Goal: Check status: Check status

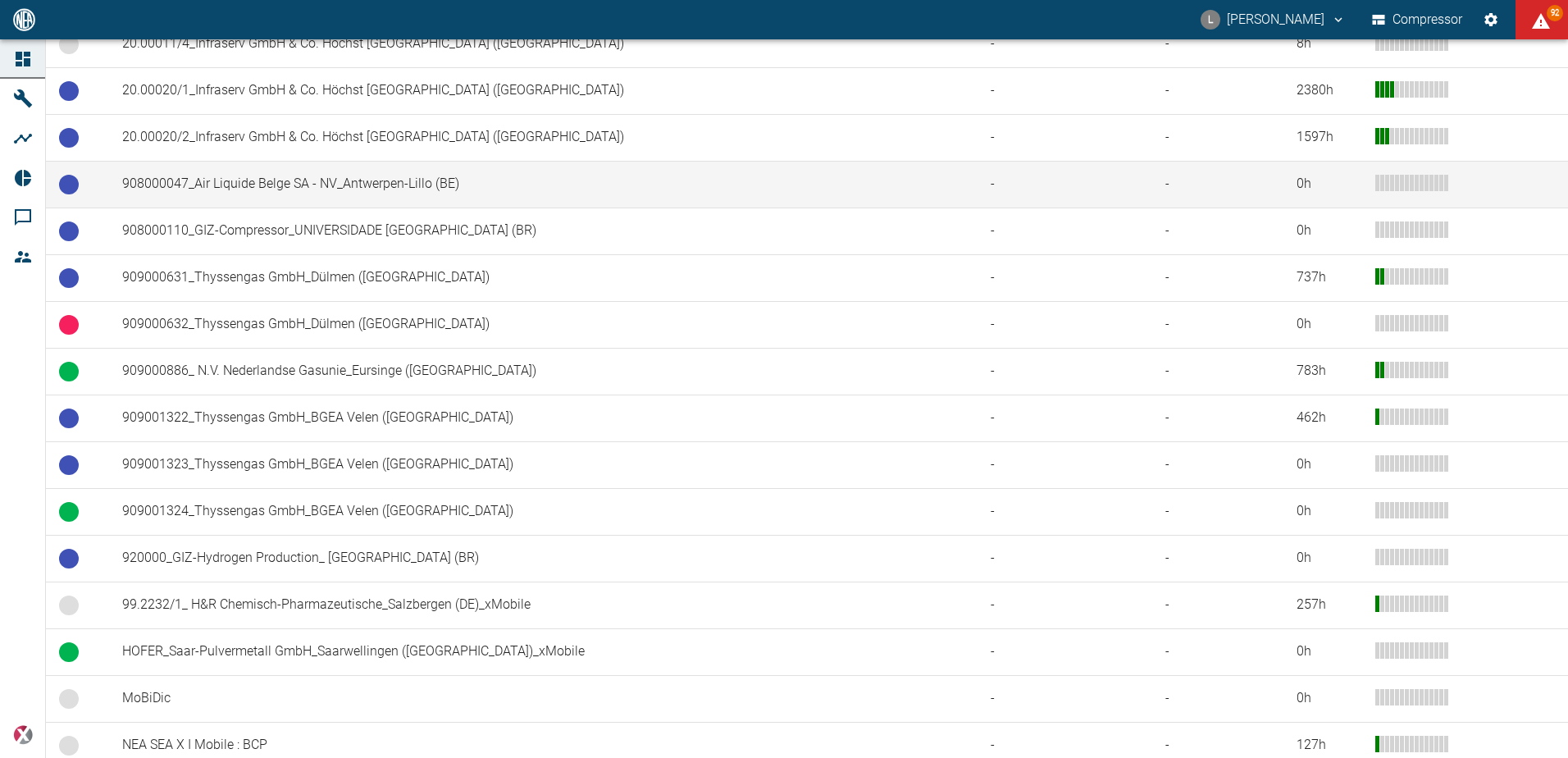
scroll to position [1043, 0]
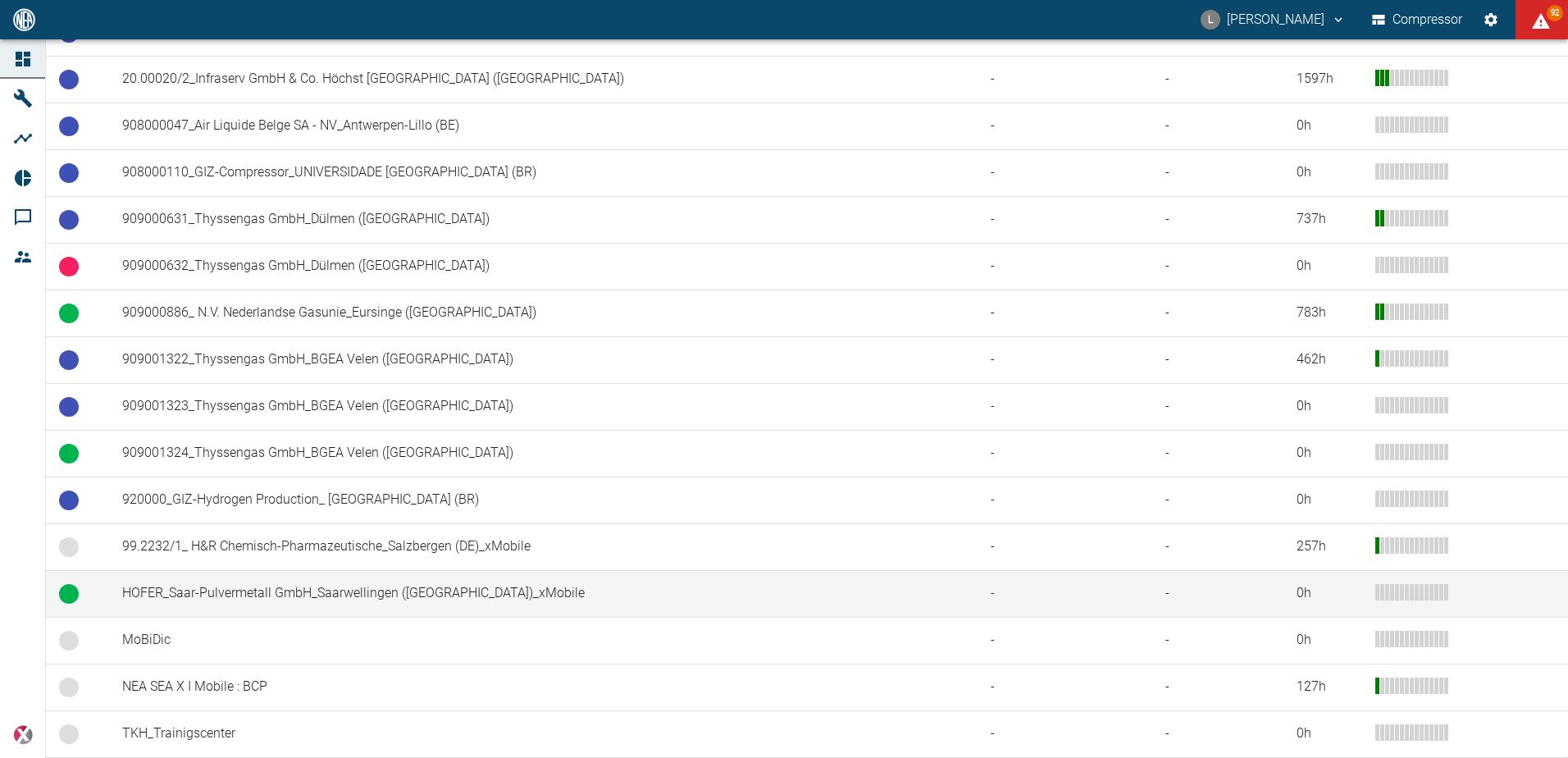
click at [452, 589] on td "HOFER_Saar-Pulvermetall GmbH_Saarwellingen ([GEOGRAPHIC_DATA])_xMobile" at bounding box center [543, 593] width 869 height 47
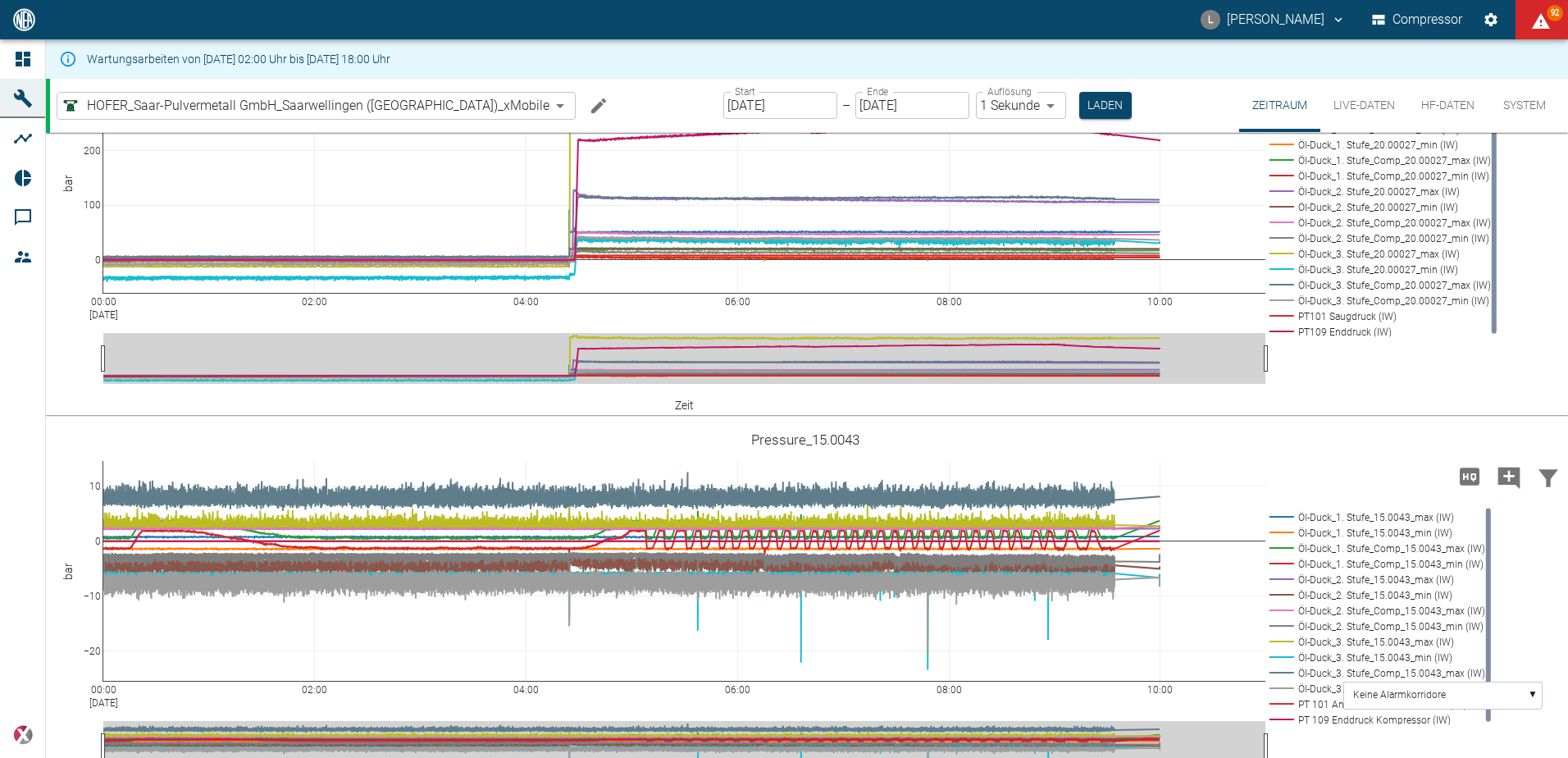
scroll to position [1395, 0]
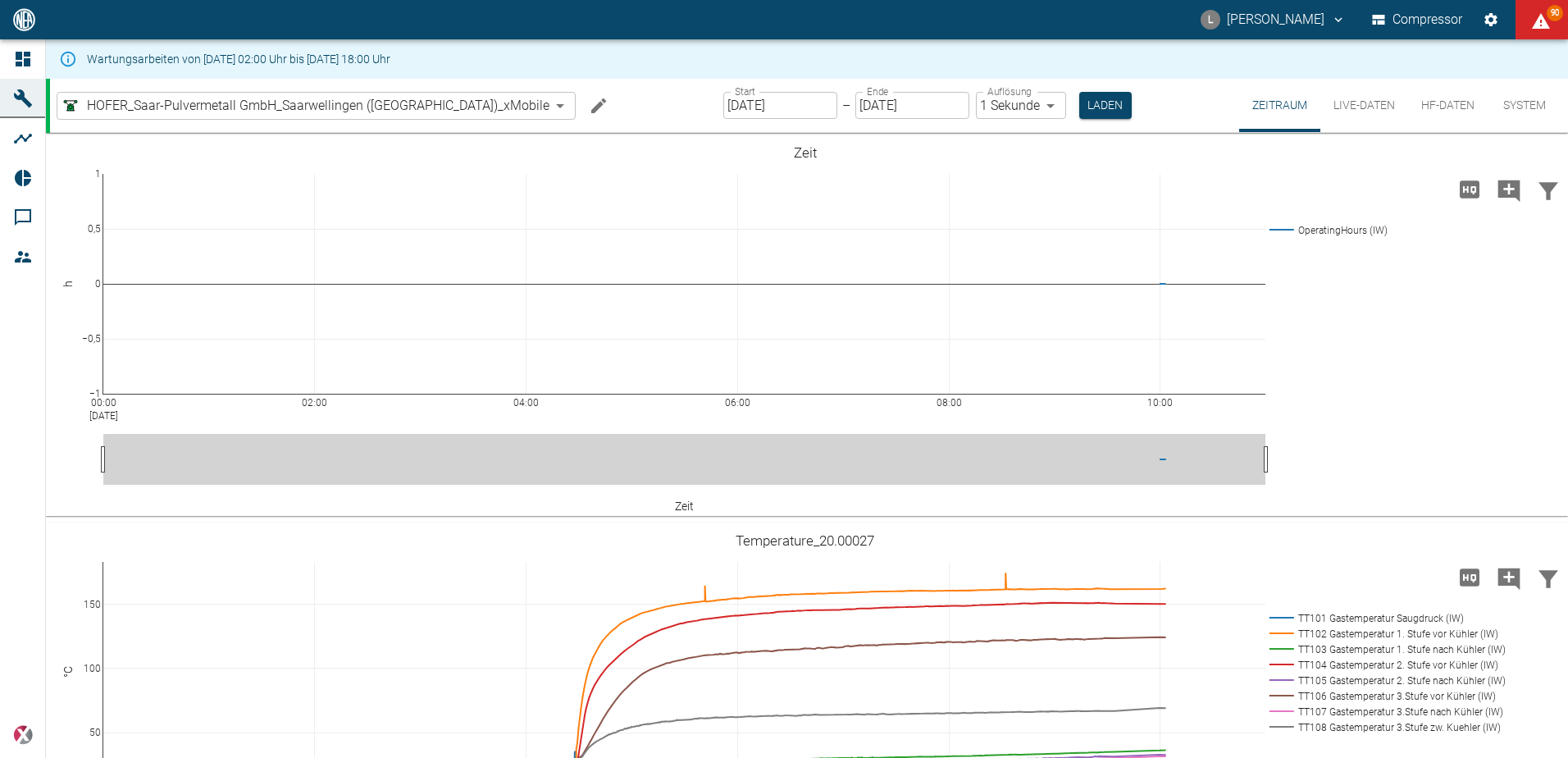
scroll to position [1477, 0]
